Goal: Task Accomplishment & Management: Use online tool/utility

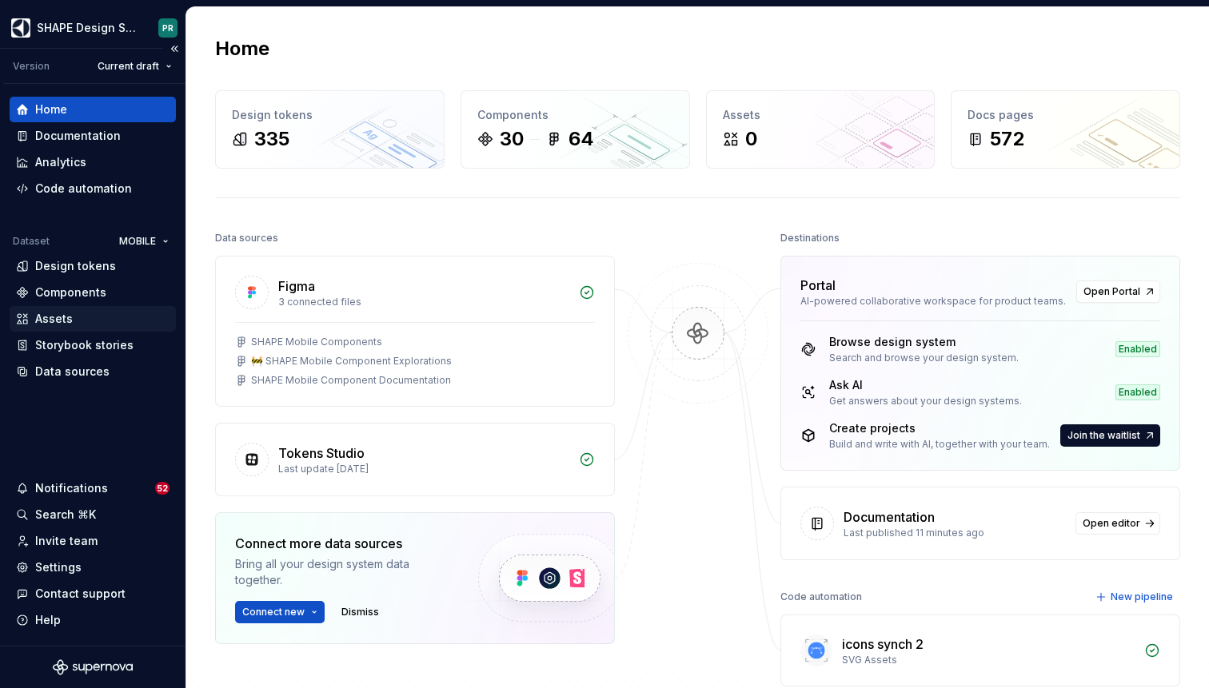
click at [73, 326] on div "Assets" at bounding box center [93, 319] width 154 height 16
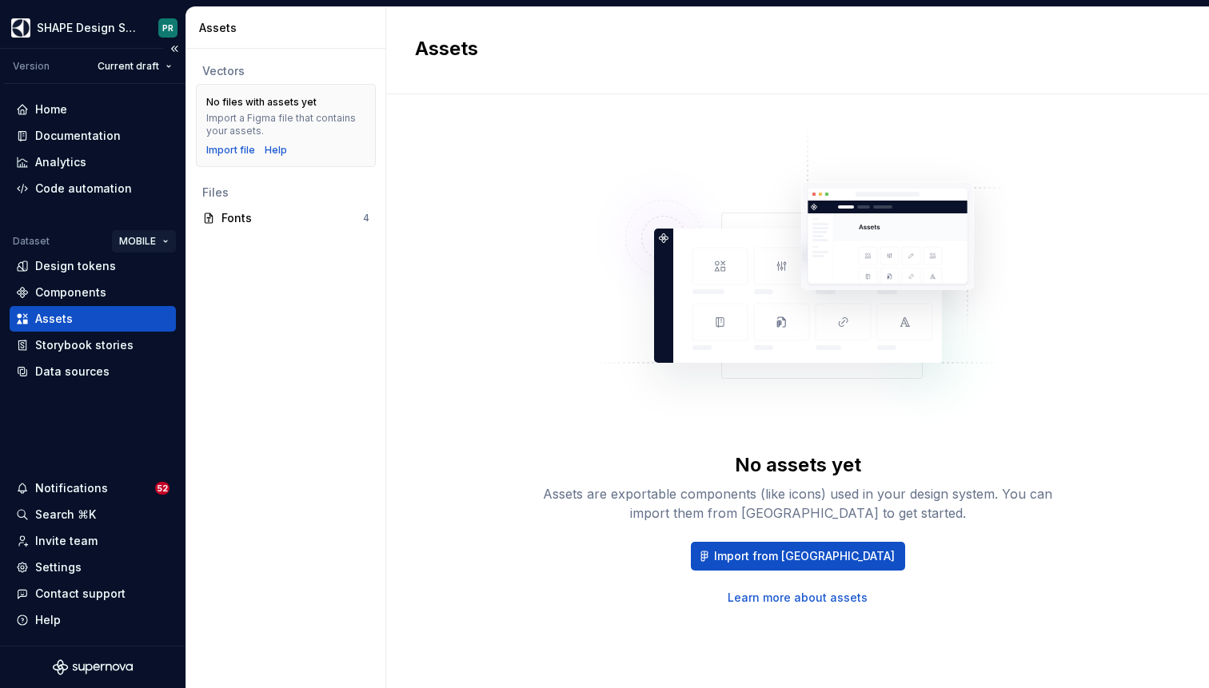
click at [130, 250] on html "SHAPE Design System PR Version Current draft Home Documentation Analytics Code …" at bounding box center [604, 344] width 1209 height 688
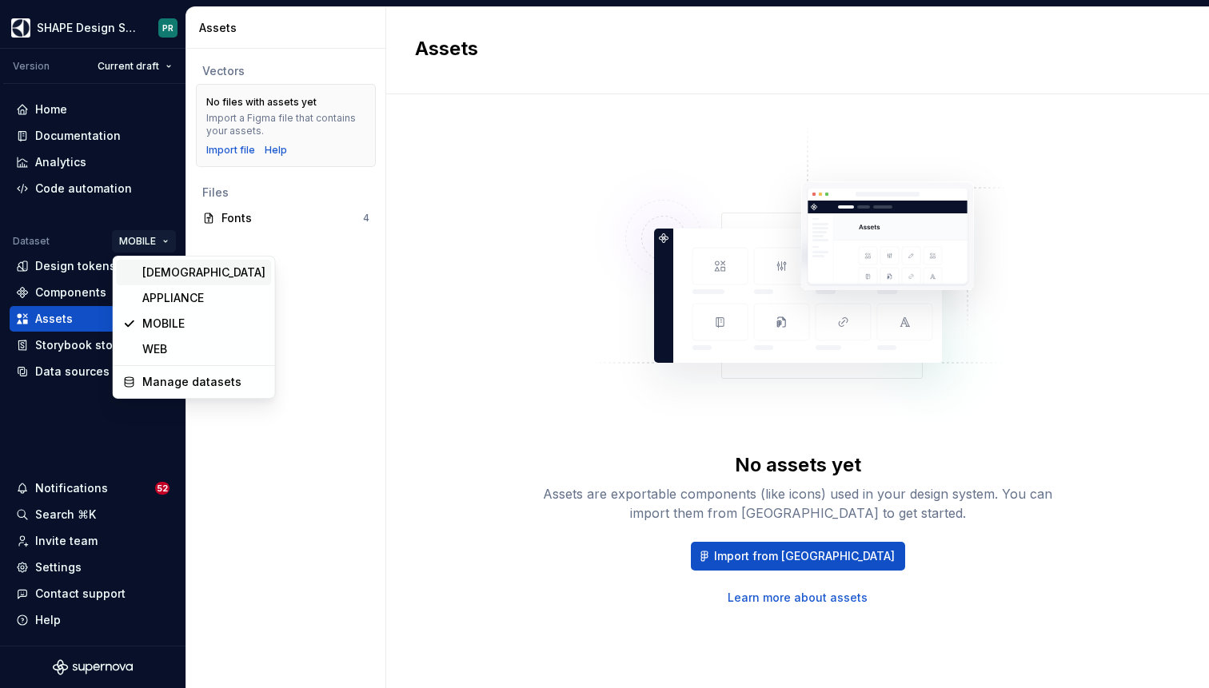
click at [166, 272] on div "[DEMOGRAPHIC_DATA]" at bounding box center [203, 273] width 123 height 16
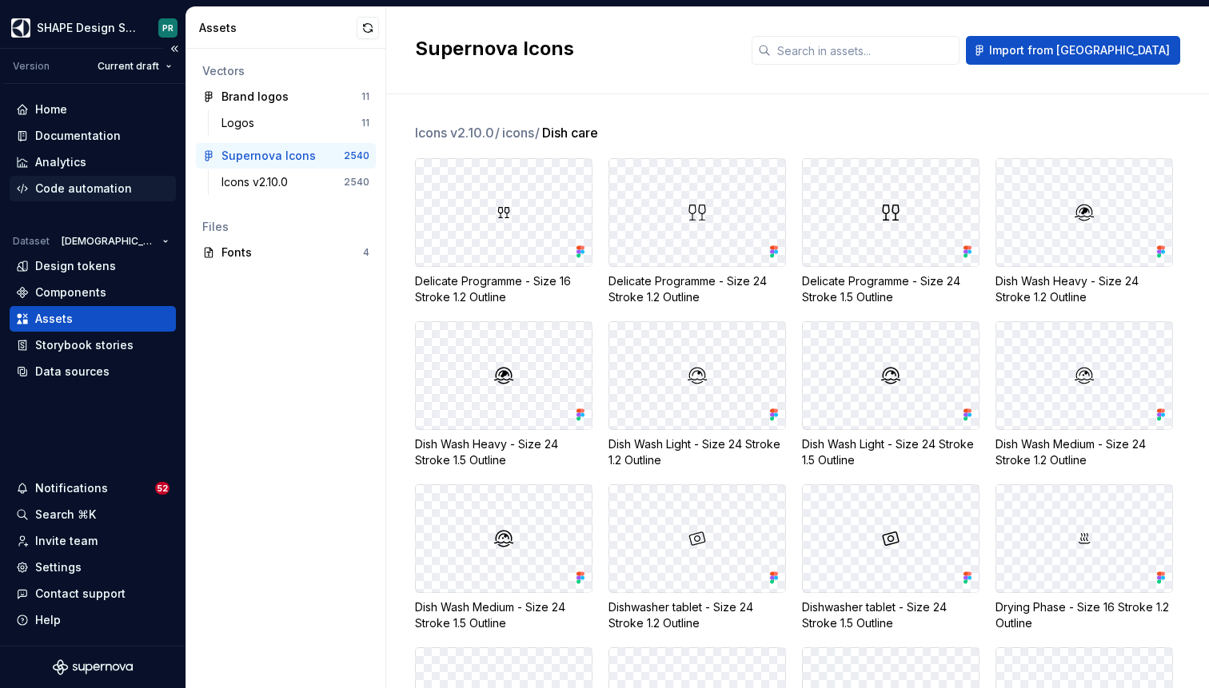
click at [101, 194] on div "Code automation" at bounding box center [83, 189] width 97 height 16
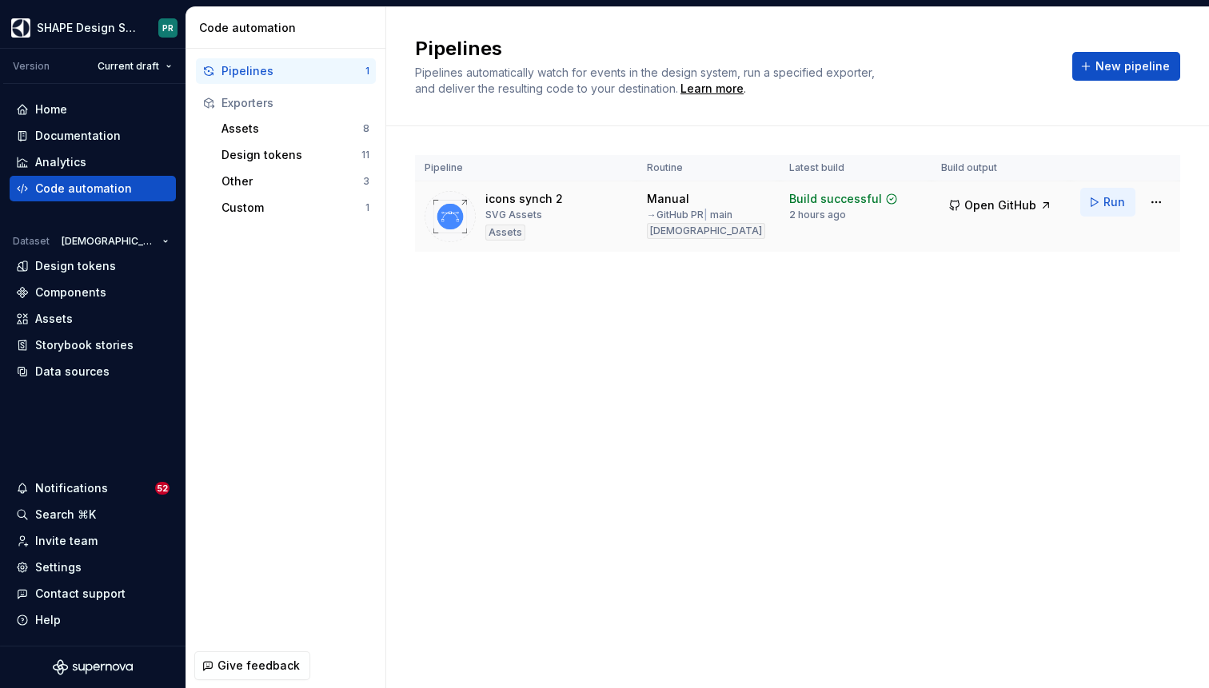
click at [1112, 202] on span "Run" at bounding box center [1114, 202] width 22 height 16
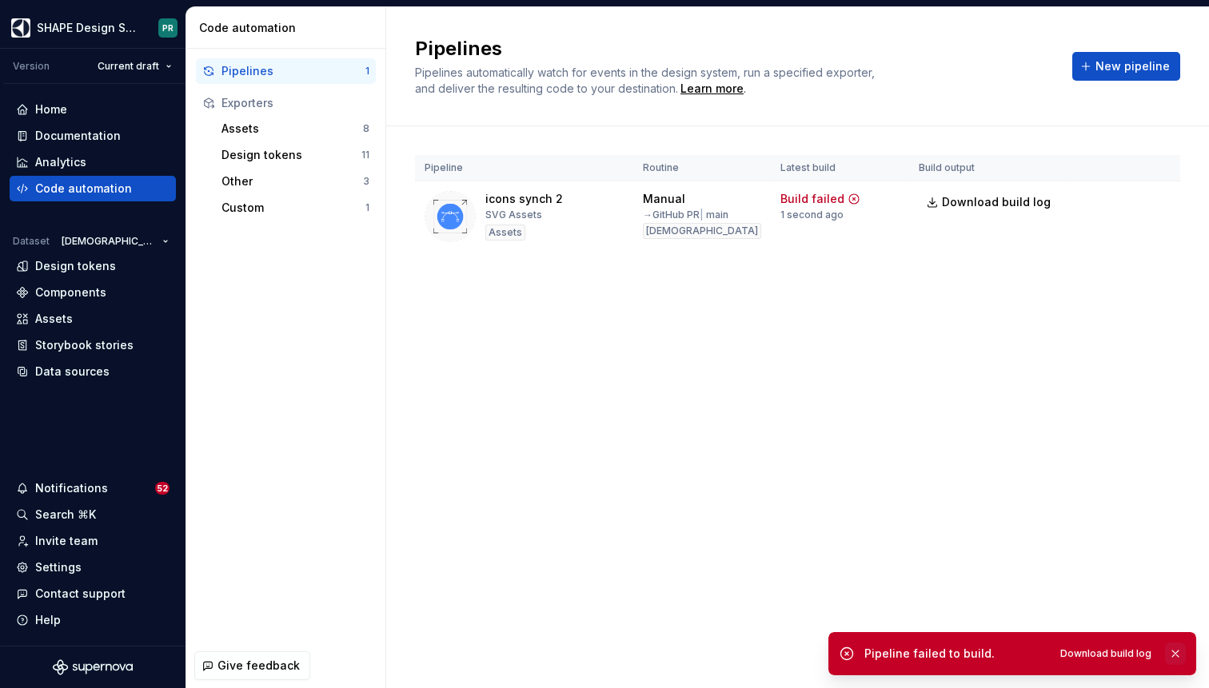
click at [1178, 653] on button "button" at bounding box center [1175, 654] width 21 height 22
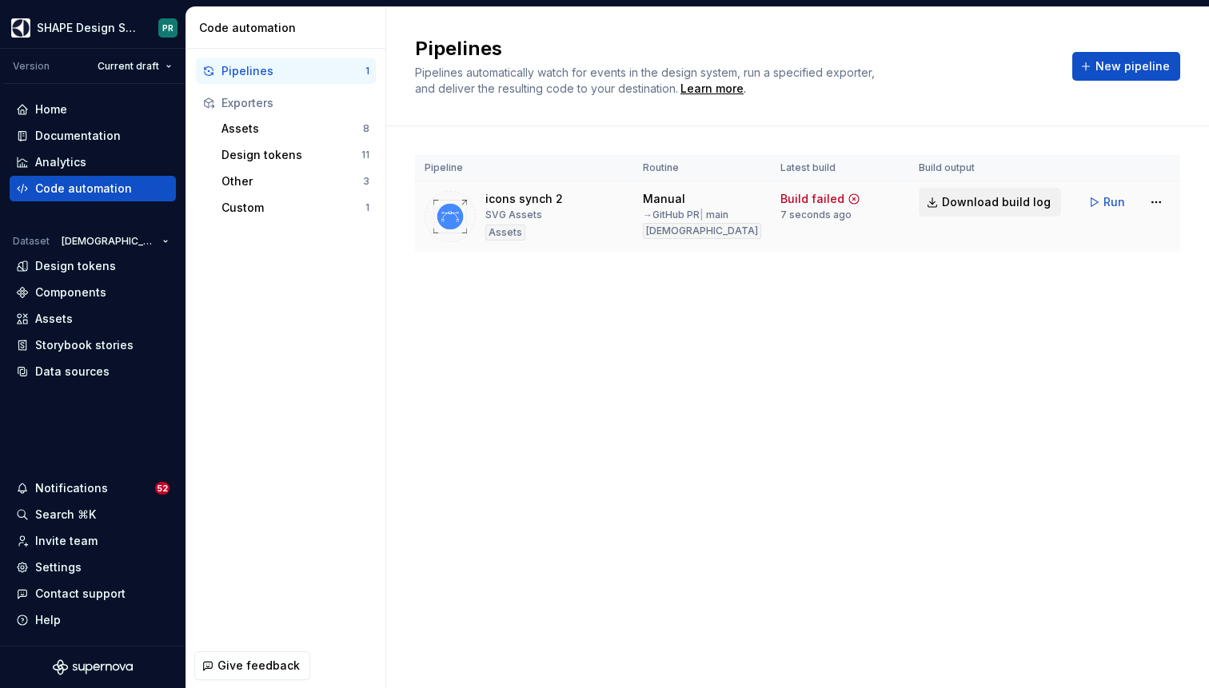
click at [996, 210] on button "Download build log" at bounding box center [990, 202] width 142 height 29
click at [1111, 200] on span "Run" at bounding box center [1114, 202] width 22 height 16
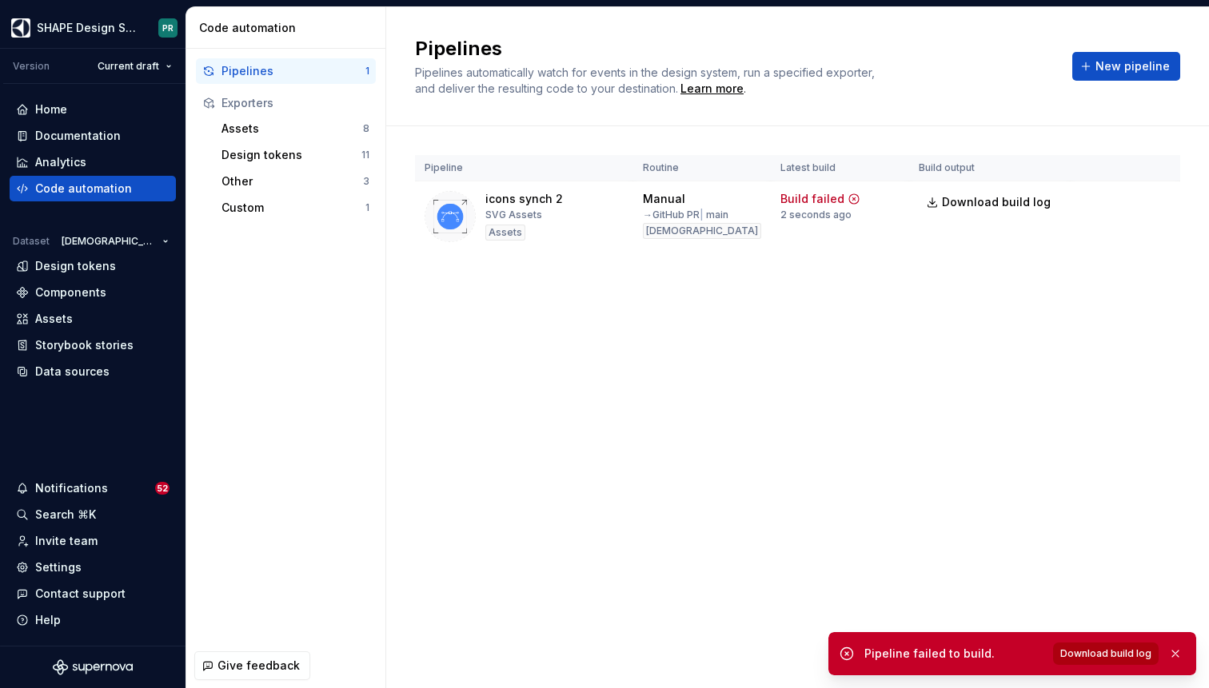
click at [1119, 649] on span "Download build log" at bounding box center [1105, 654] width 91 height 13
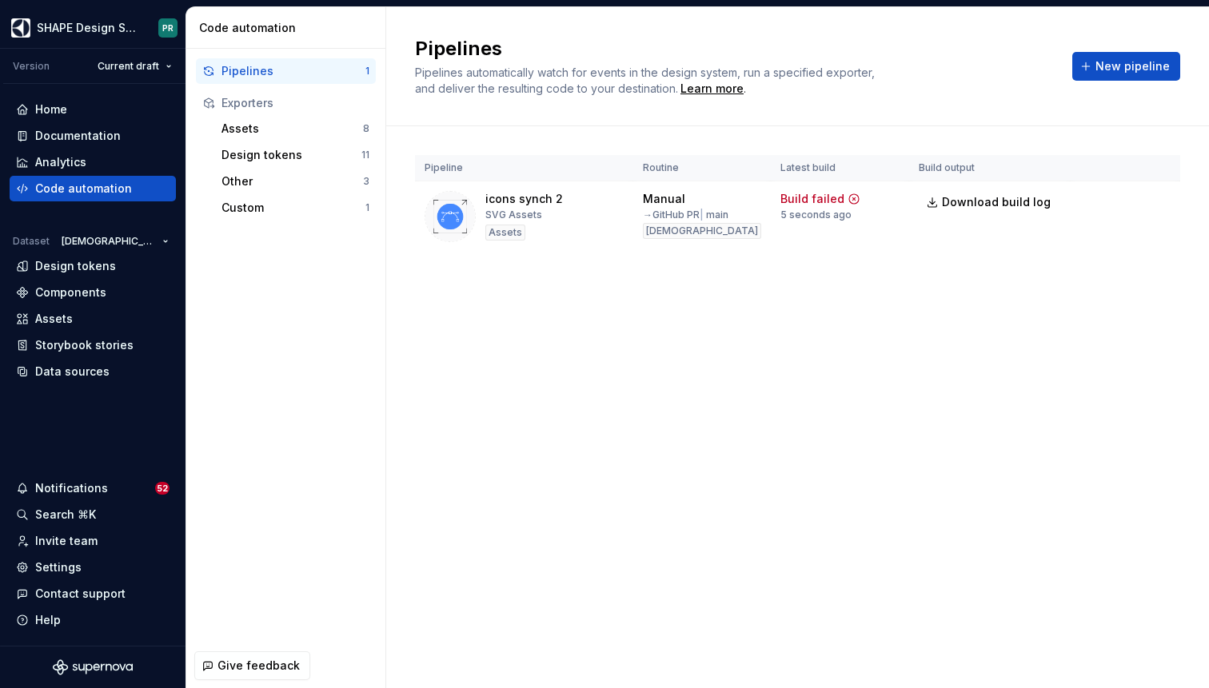
click at [981, 395] on div "Pipelines Pipelines automatically watch for events in the design system, run a …" at bounding box center [797, 347] width 823 height 681
click at [1157, 205] on html "SHAPE Design System PR Version Current draft Home Documentation Analytics Code …" at bounding box center [604, 344] width 1209 height 688
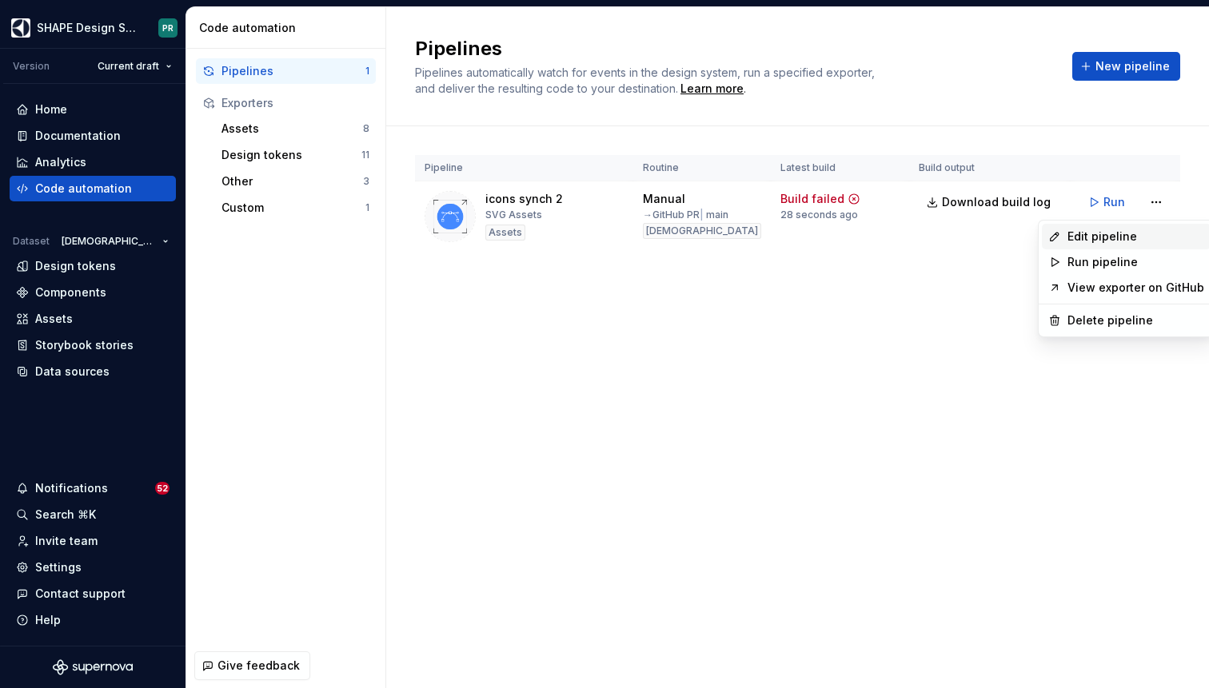
click at [1122, 229] on div "Edit pipeline" at bounding box center [1135, 237] width 137 height 16
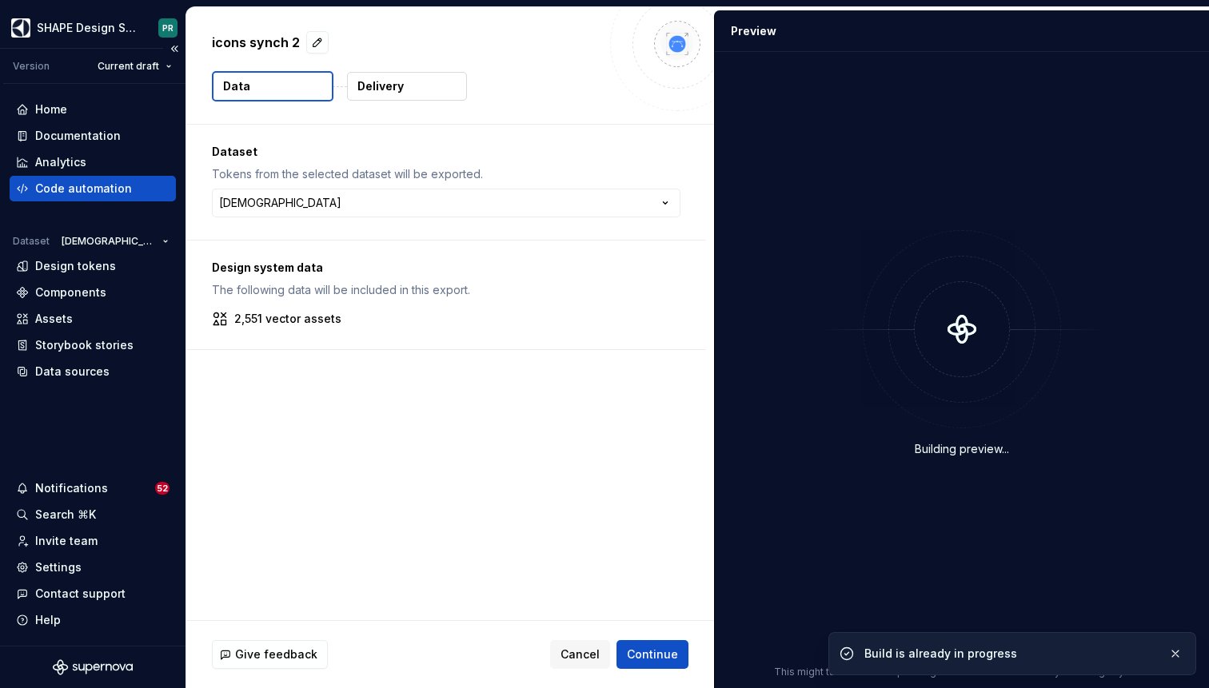
click at [110, 185] on div "Code automation" at bounding box center [83, 189] width 97 height 16
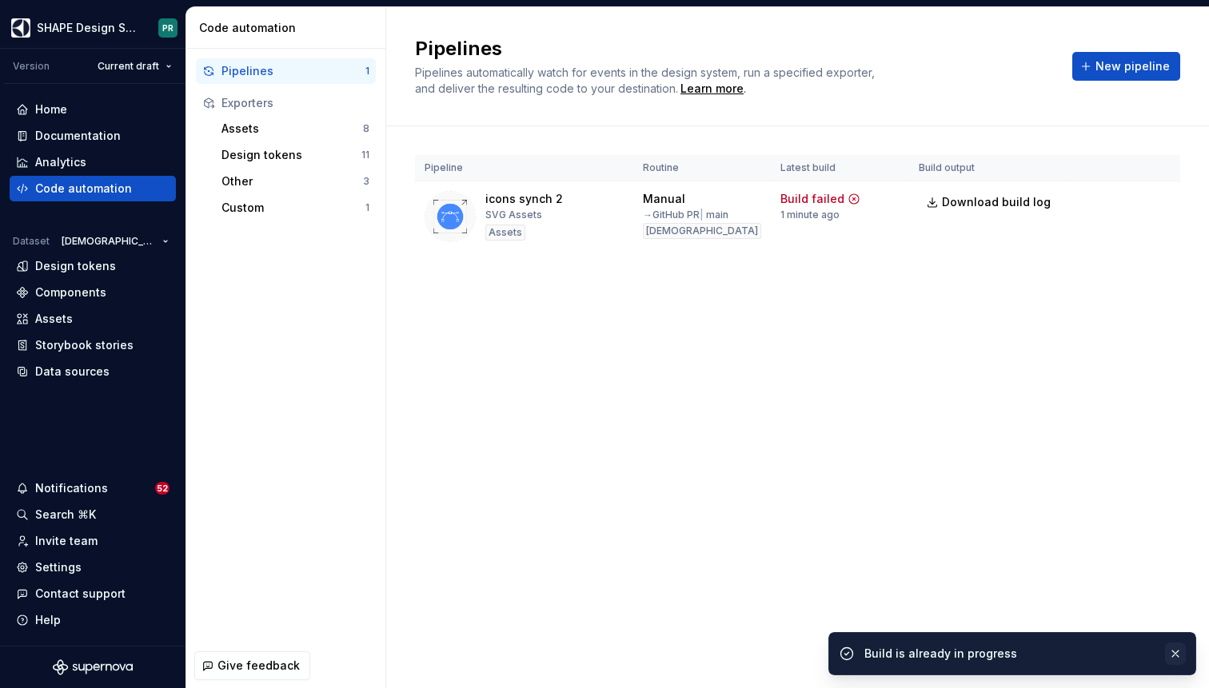
click at [1176, 651] on button "button" at bounding box center [1175, 654] width 21 height 22
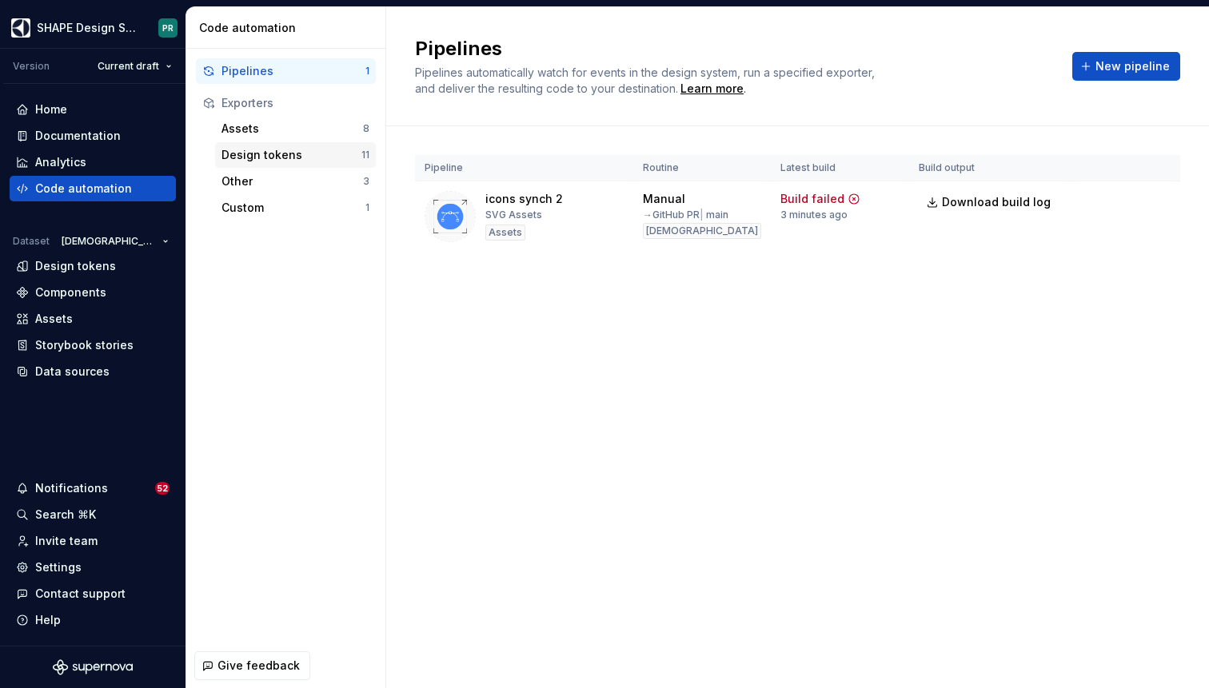
click at [294, 158] on div "Design tokens" at bounding box center [291, 155] width 140 height 16
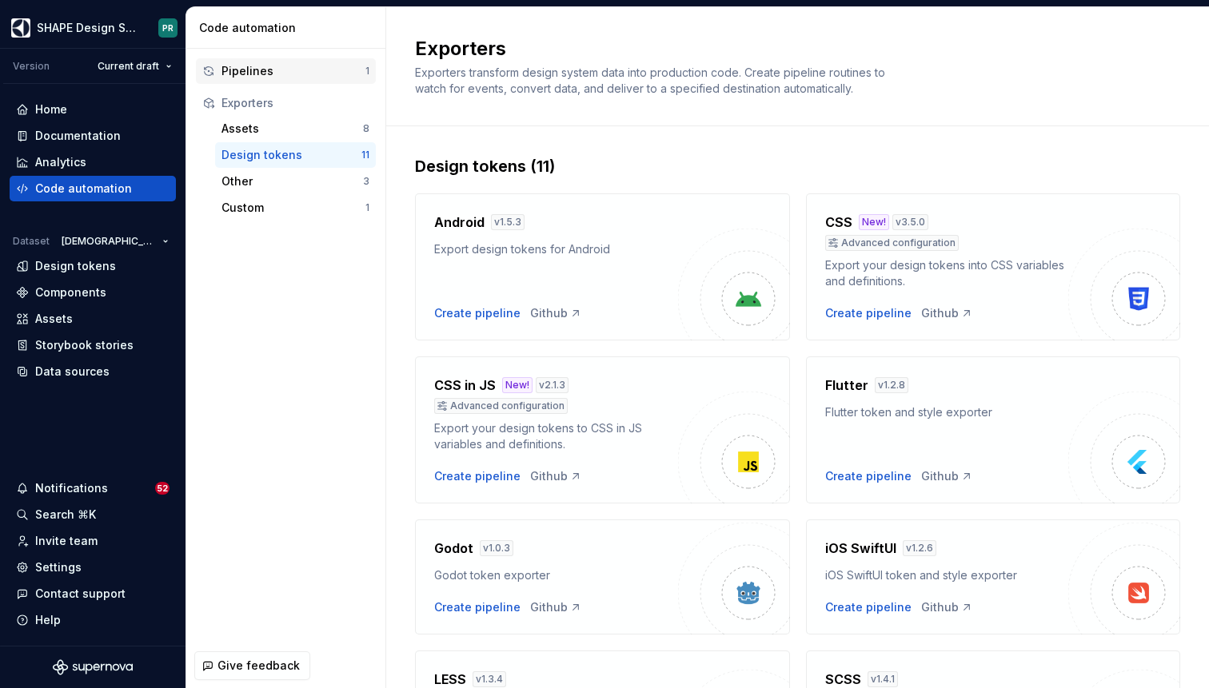
click at [273, 76] on div "Pipelines" at bounding box center [293, 71] width 144 height 16
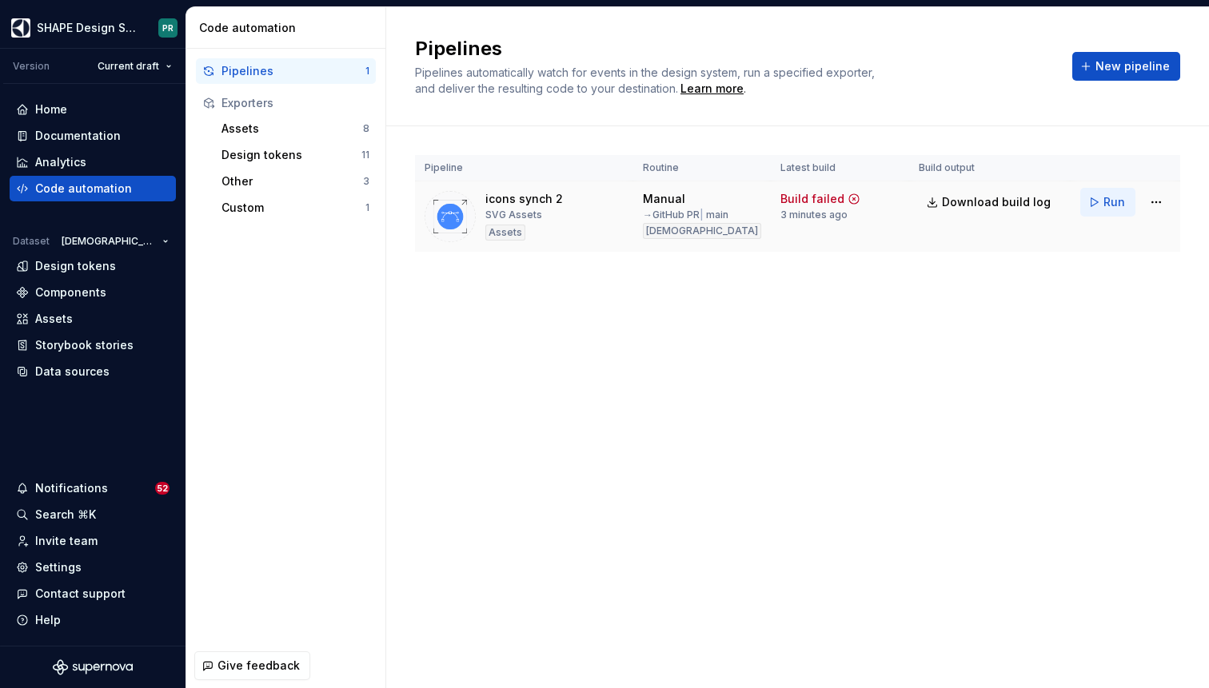
click at [1100, 201] on button "Run" at bounding box center [1107, 202] width 55 height 29
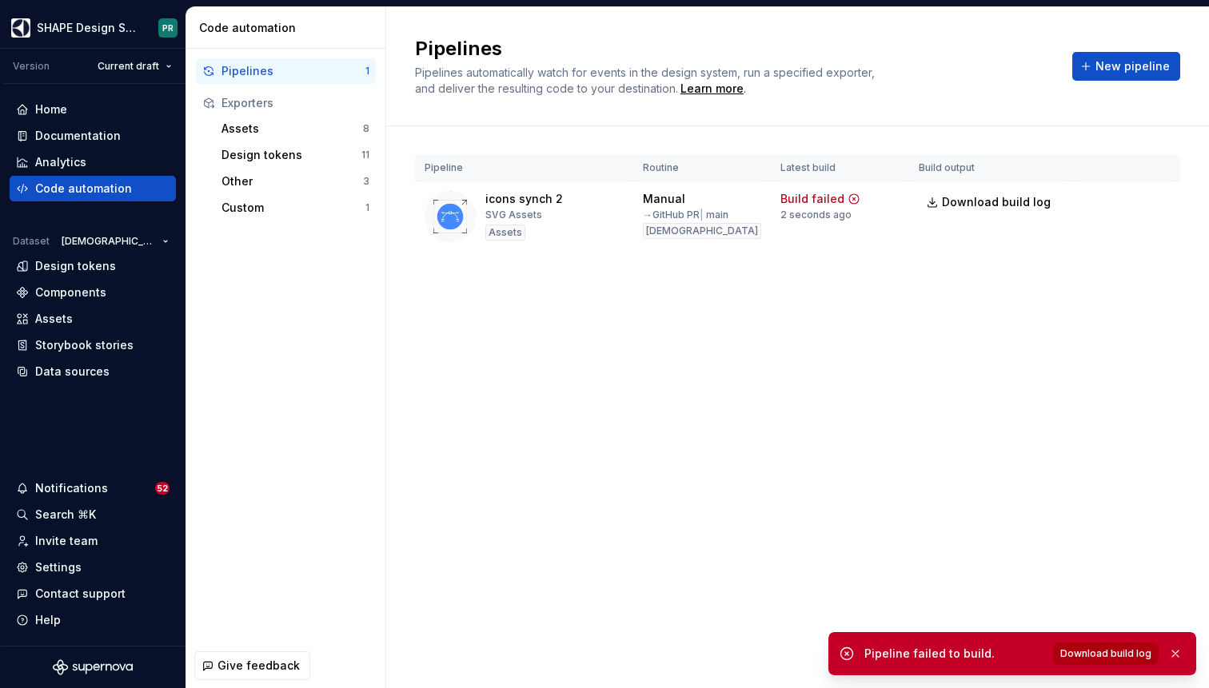
click at [1117, 656] on span "Download build log" at bounding box center [1105, 654] width 91 height 13
